Goal: Find specific page/section: Find specific page/section

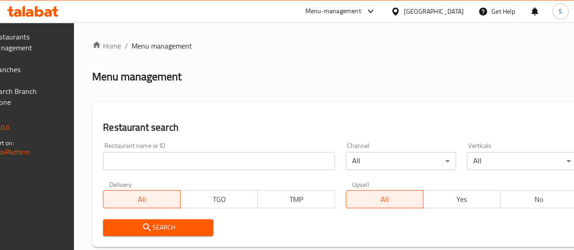
click at [56, 71] on span "Branches" at bounding box center [23, 69] width 65 height 11
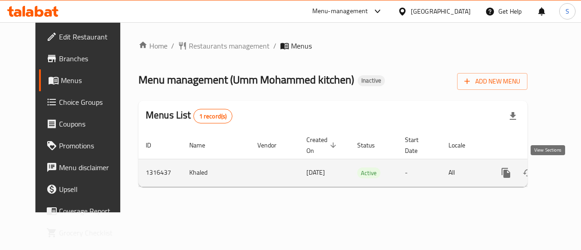
click at [566, 169] on icon "enhanced table" at bounding box center [571, 172] width 11 height 11
